Goal: Transaction & Acquisition: Purchase product/service

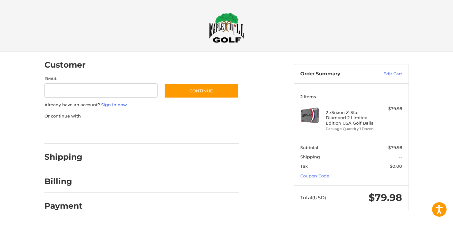
click at [75, 153] on h2 "Shipping" at bounding box center [63, 157] width 38 height 10
click at [225, 20] on img at bounding box center [226, 28] width 35 height 30
